Goal: Information Seeking & Learning: Learn about a topic

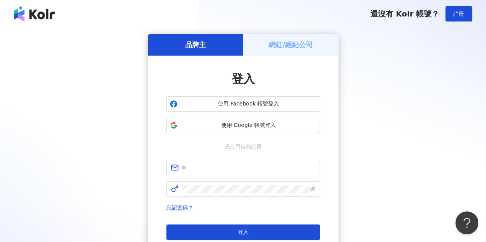
click at [156, 0] on div "還沒有 Kolr 帳號？ 註冊" at bounding box center [243, 14] width 486 height 28
click at [245, 125] on span "使用 Google 帳號登入" at bounding box center [249, 126] width 136 height 8
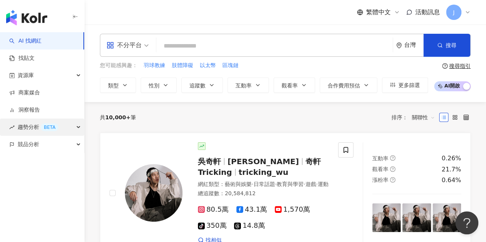
click at [65, 129] on div "趨勢分析 BETA" at bounding box center [42, 127] width 84 height 17
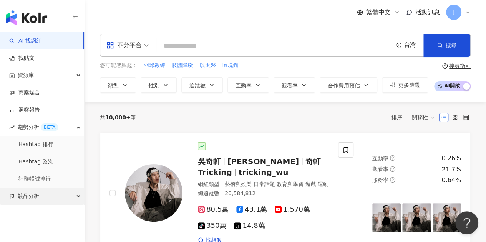
click at [48, 193] on div "競品分析" at bounding box center [42, 196] width 84 height 17
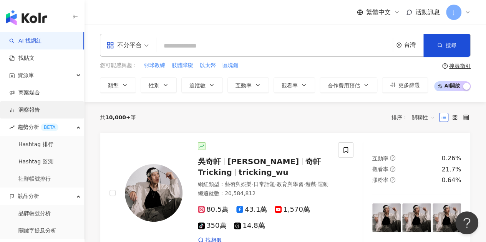
click at [40, 110] on link "洞察報告" at bounding box center [24, 110] width 31 height 8
